Goal: Task Accomplishment & Management: Use online tool/utility

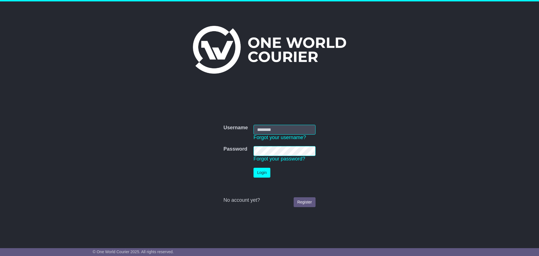
type input "**********"
click at [261, 171] on button "Login" at bounding box center [262, 173] width 17 height 10
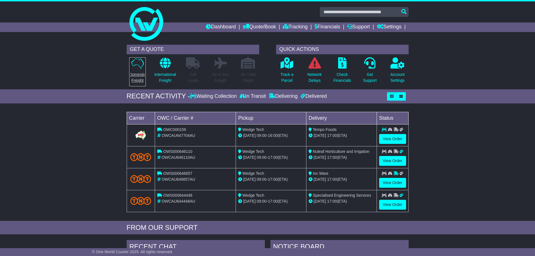
drag, startPoint x: 138, startPoint y: 73, endPoint x: 185, endPoint y: 94, distance: 51.3
click at [138, 73] on p "Domestic Freight" at bounding box center [137, 78] width 16 height 12
